Goal: Task Accomplishment & Management: Use online tool/utility

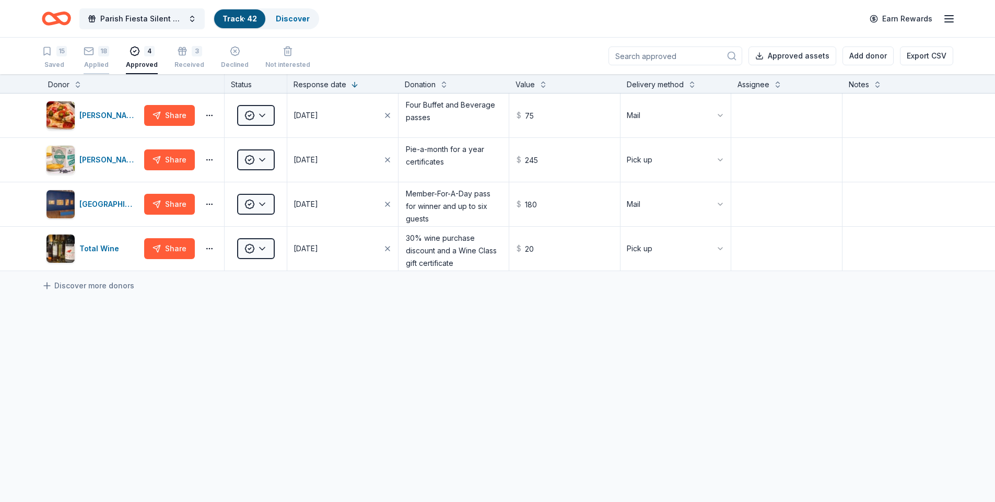
click at [100, 64] on div "Applied" at bounding box center [97, 65] width 26 height 8
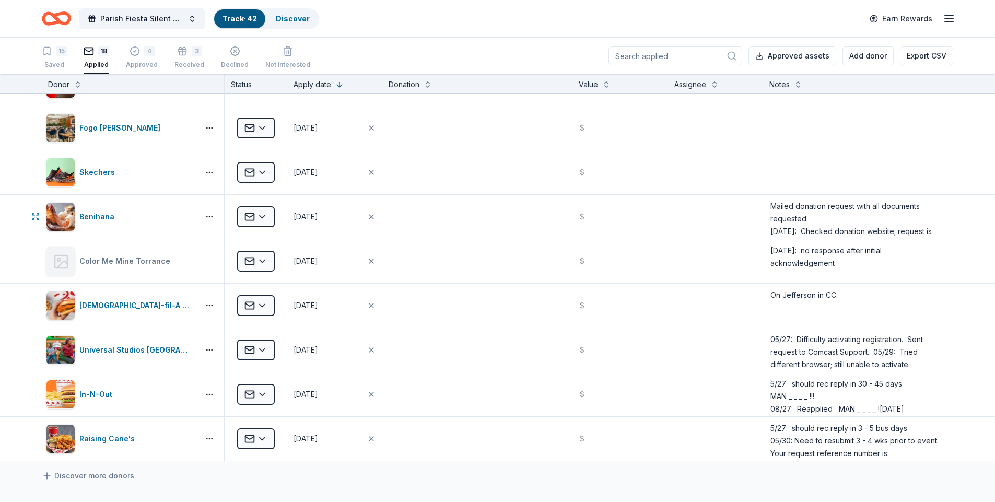
scroll to position [470, 0]
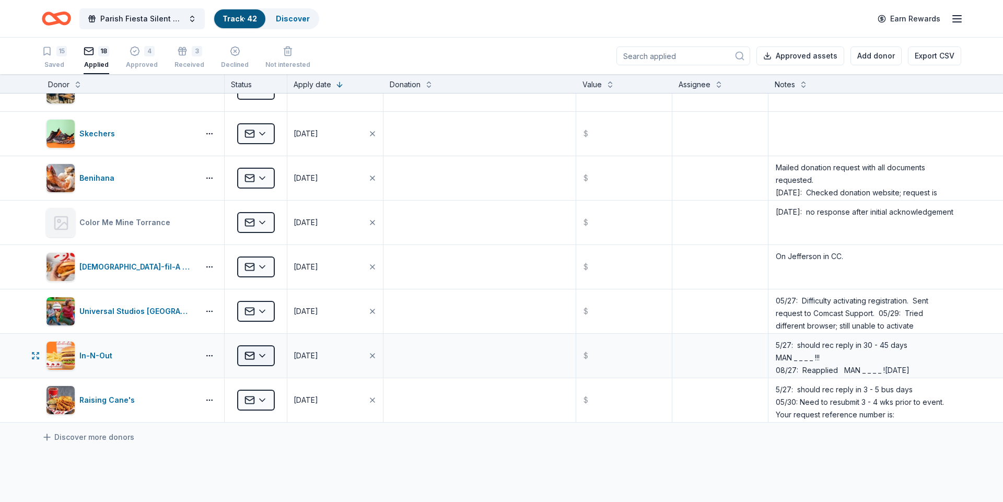
click at [263, 353] on html "Parish Fiesta Silent Auction Track · 42 Discover Earn Rewards 15 Saved 18 Appli…" at bounding box center [501, 251] width 1003 height 502
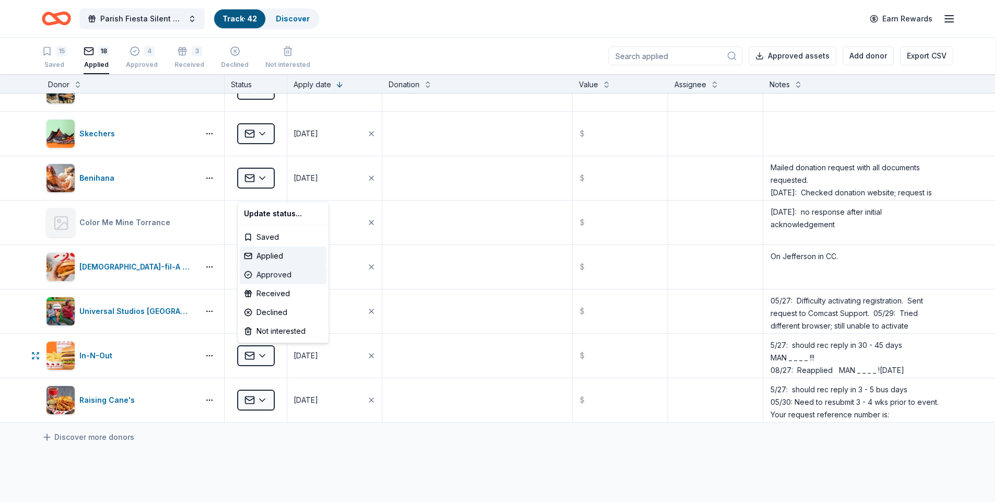
click at [287, 274] on div "Approved" at bounding box center [283, 274] width 87 height 19
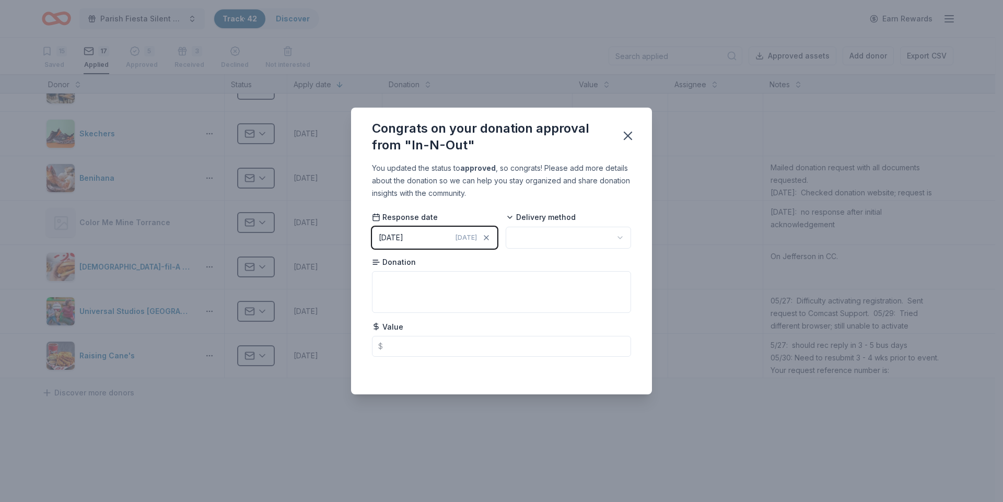
click at [621, 237] on html "Parish Fiesta Silent Auction Track · 42 Discover Earn Rewards 15 Saved 17 Appli…" at bounding box center [501, 251] width 1003 height 502
click at [397, 290] on textarea at bounding box center [501, 292] width 259 height 42
type textarea "10 Guest Meal Cards"
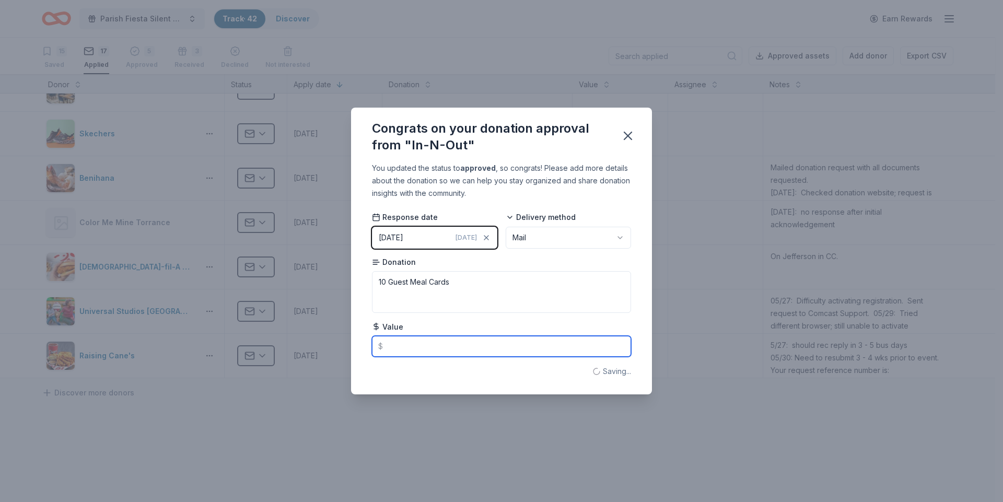
click at [394, 337] on input "text" at bounding box center [501, 346] width 259 height 21
type input "110.00"
click at [625, 138] on icon "button" at bounding box center [627, 135] width 7 height 7
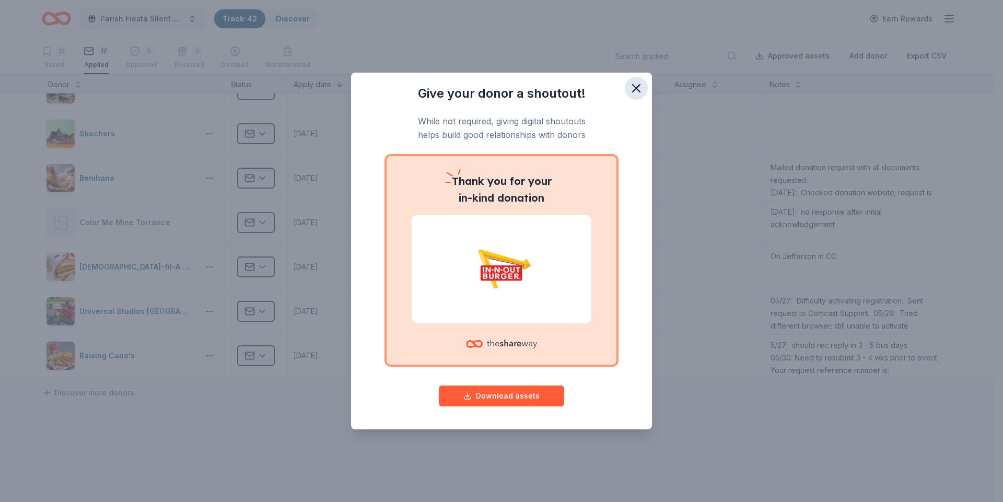
click at [636, 91] on icon "button" at bounding box center [636, 88] width 15 height 15
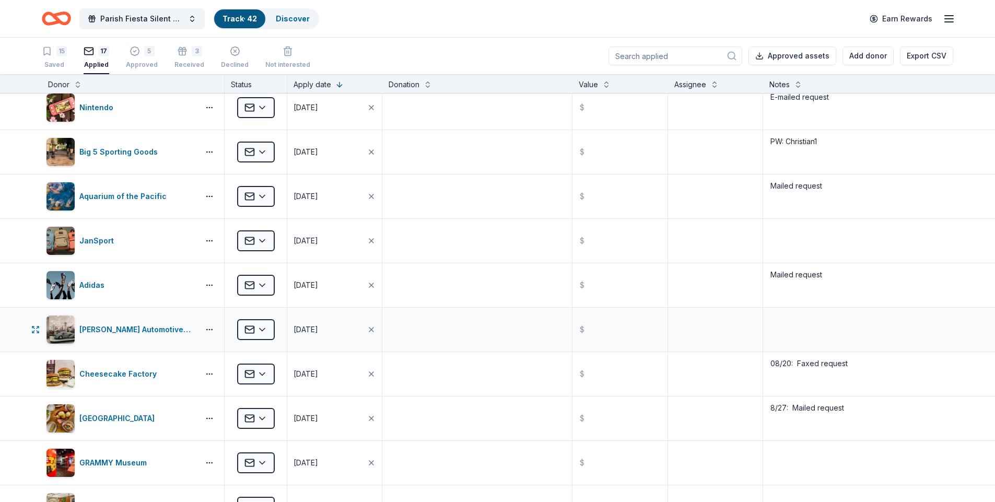
scroll to position [0, 0]
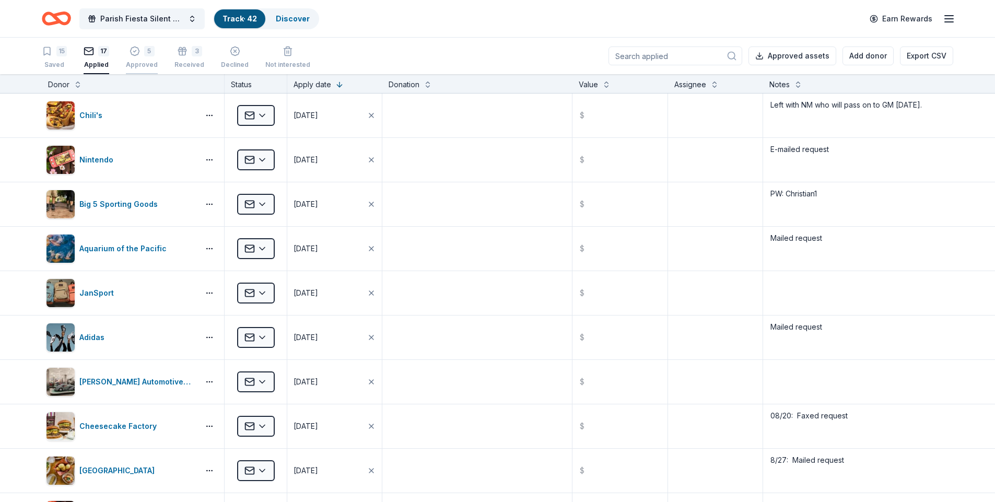
click at [147, 65] on div "Approved" at bounding box center [142, 65] width 32 height 8
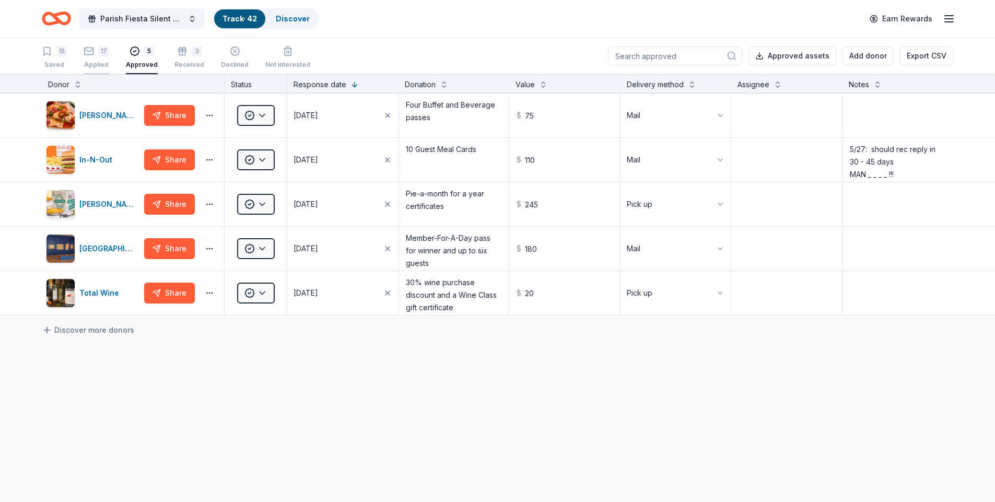
click at [90, 64] on div "Applied" at bounding box center [97, 65] width 26 height 8
